Goal: Information Seeking & Learning: Check status

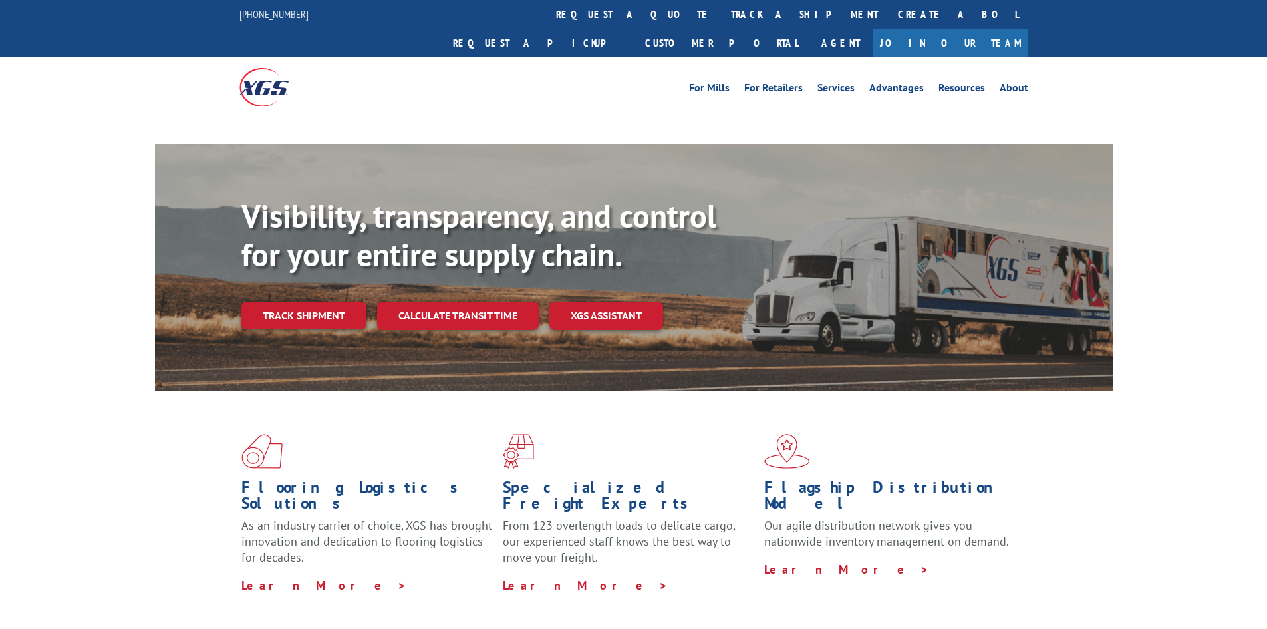
click at [319, 301] on link "Track shipment" at bounding box center [303, 315] width 125 height 28
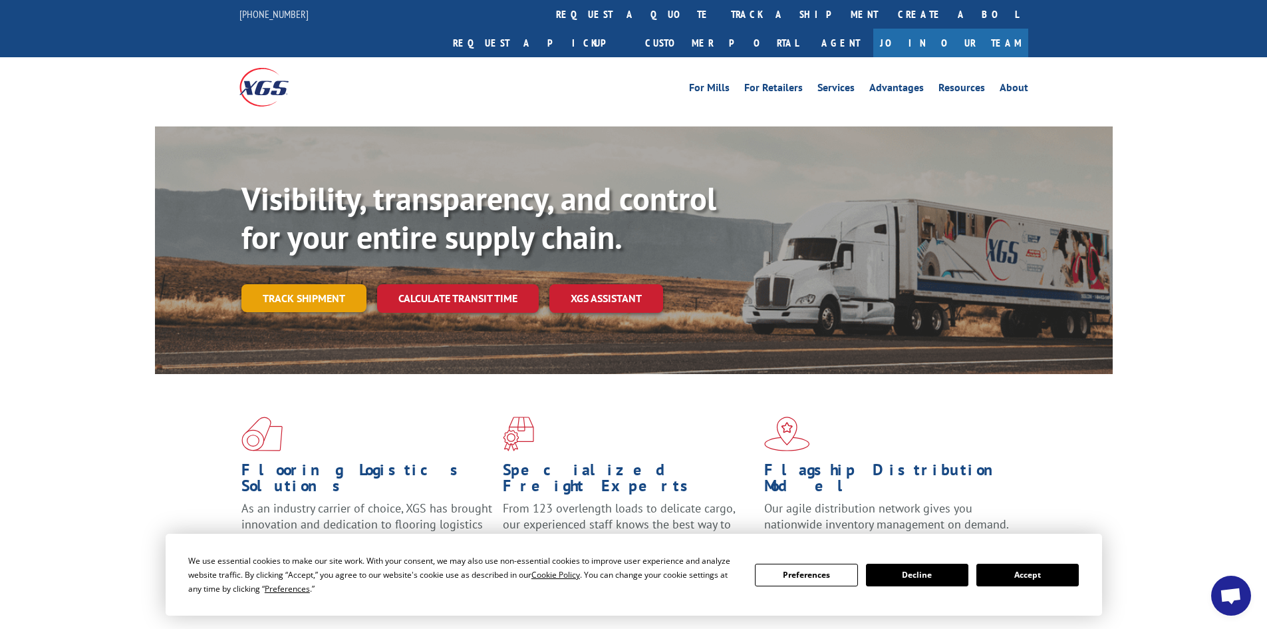
click at [307, 284] on link "Track shipment" at bounding box center [303, 298] width 125 height 28
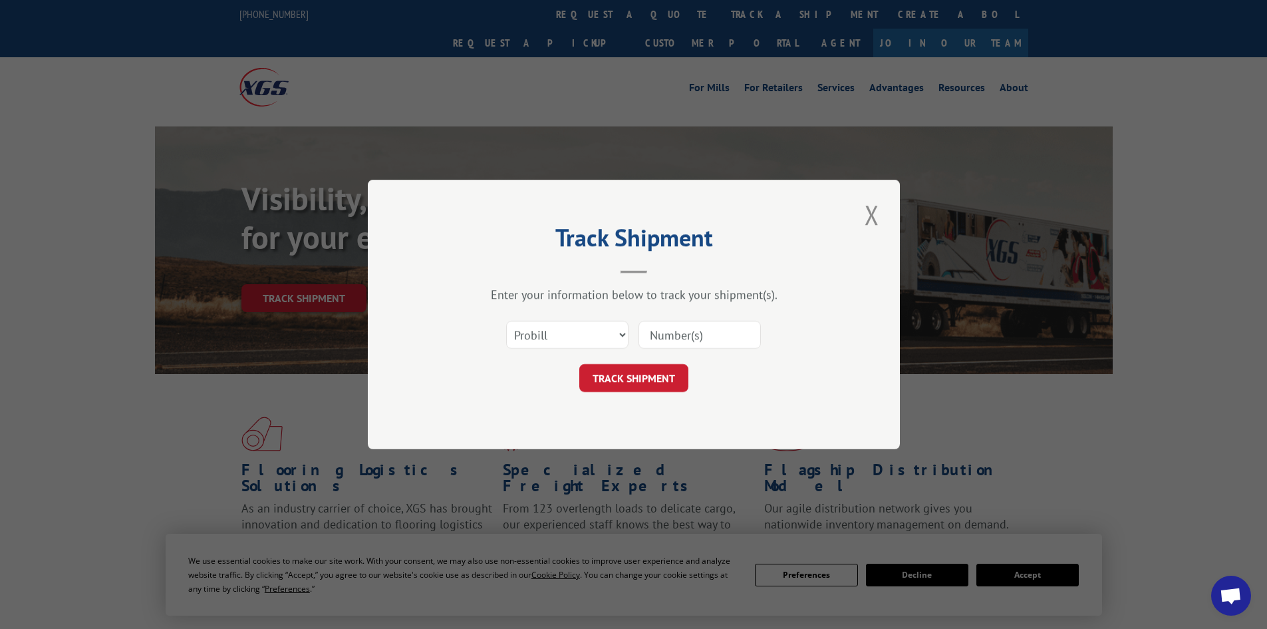
click at [649, 331] on input at bounding box center [700, 335] width 122 height 28
paste input "8886746104"
type input "8886746104"
click at [668, 374] on button "TRACK SHIPMENT" at bounding box center [633, 378] width 109 height 28
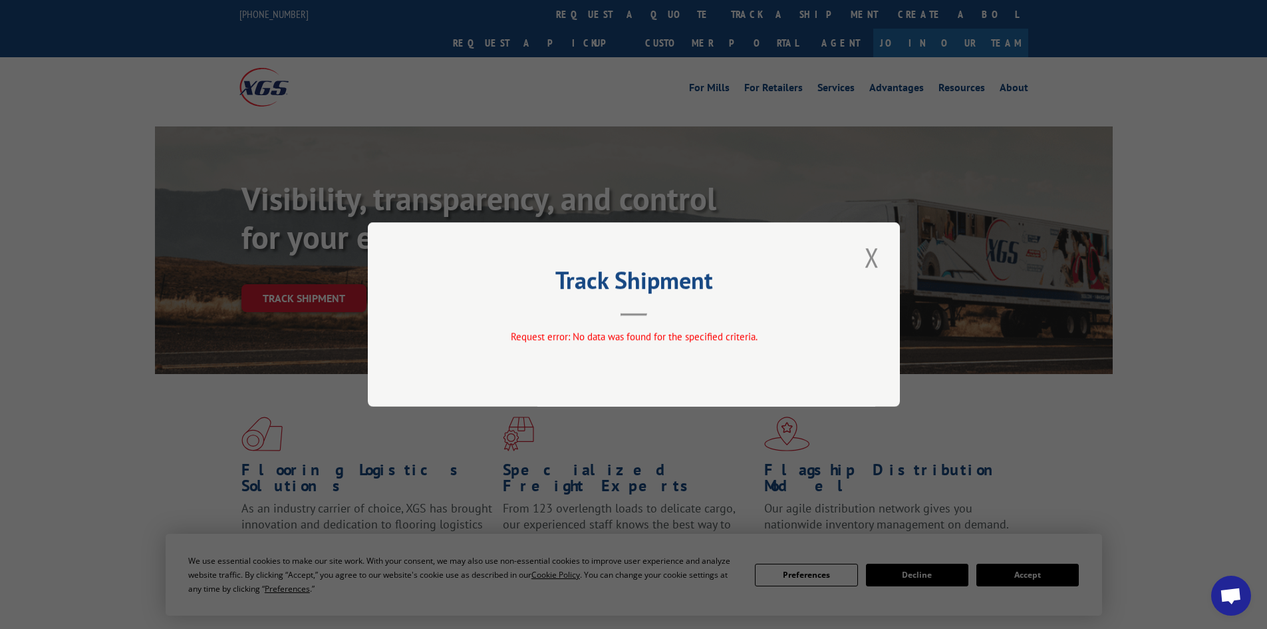
click at [855, 254] on div "Track Shipment Request error: No data was found for the specified criteria." at bounding box center [634, 314] width 532 height 184
click at [870, 259] on button "Close modal" at bounding box center [872, 257] width 23 height 37
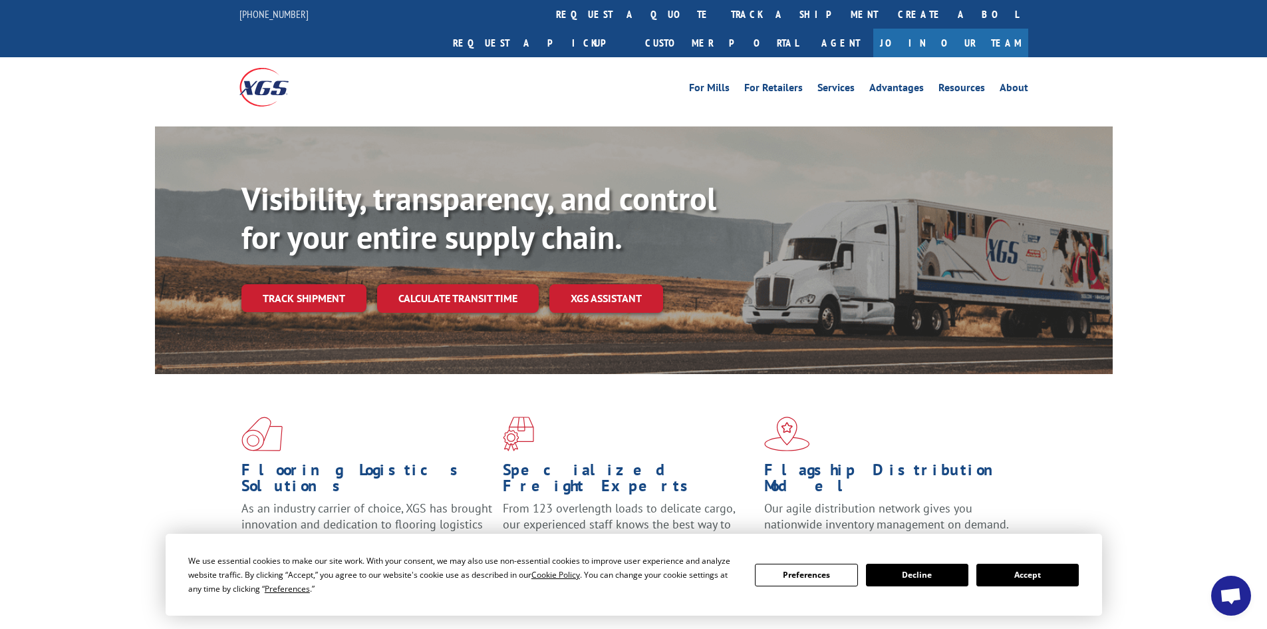
click at [303, 284] on link "Track shipment" at bounding box center [303, 298] width 125 height 28
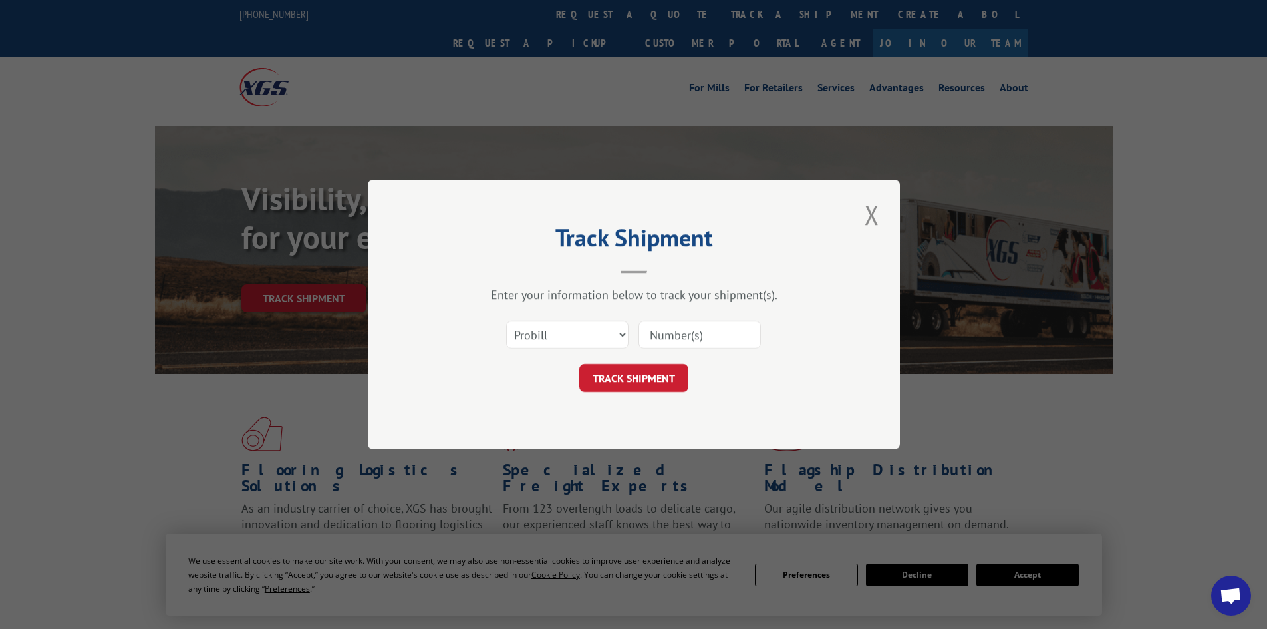
click at [657, 335] on input at bounding box center [700, 335] width 122 height 28
paste input "15983727"
type input "15983727"
click at [653, 380] on button "TRACK SHIPMENT" at bounding box center [633, 378] width 109 height 28
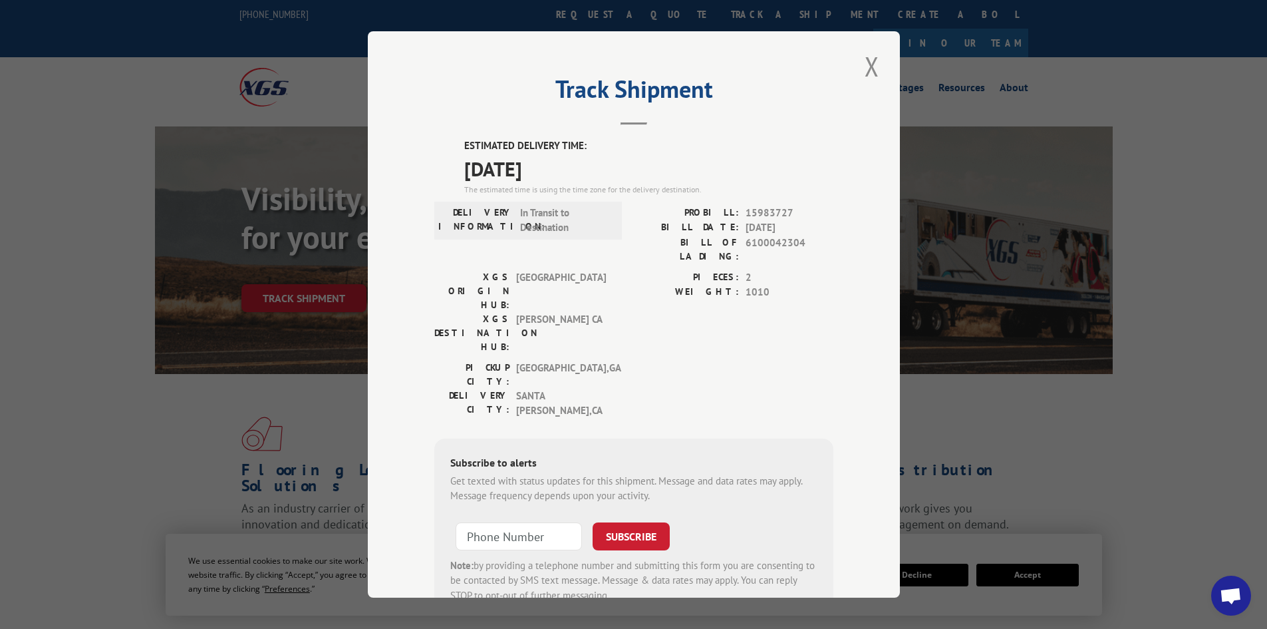
click at [748, 208] on span "15983727" at bounding box center [790, 213] width 88 height 15
copy span "15983727"
